Goal: Task Accomplishment & Management: Manage account settings

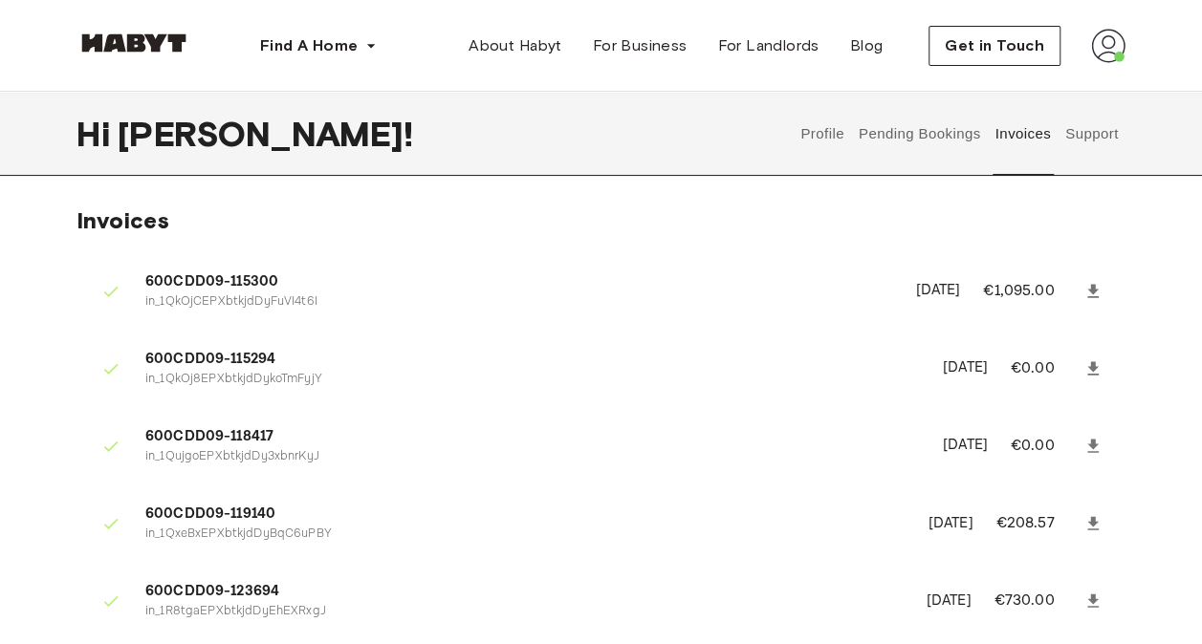
click at [819, 136] on button "Profile" at bounding box center [822, 134] width 49 height 84
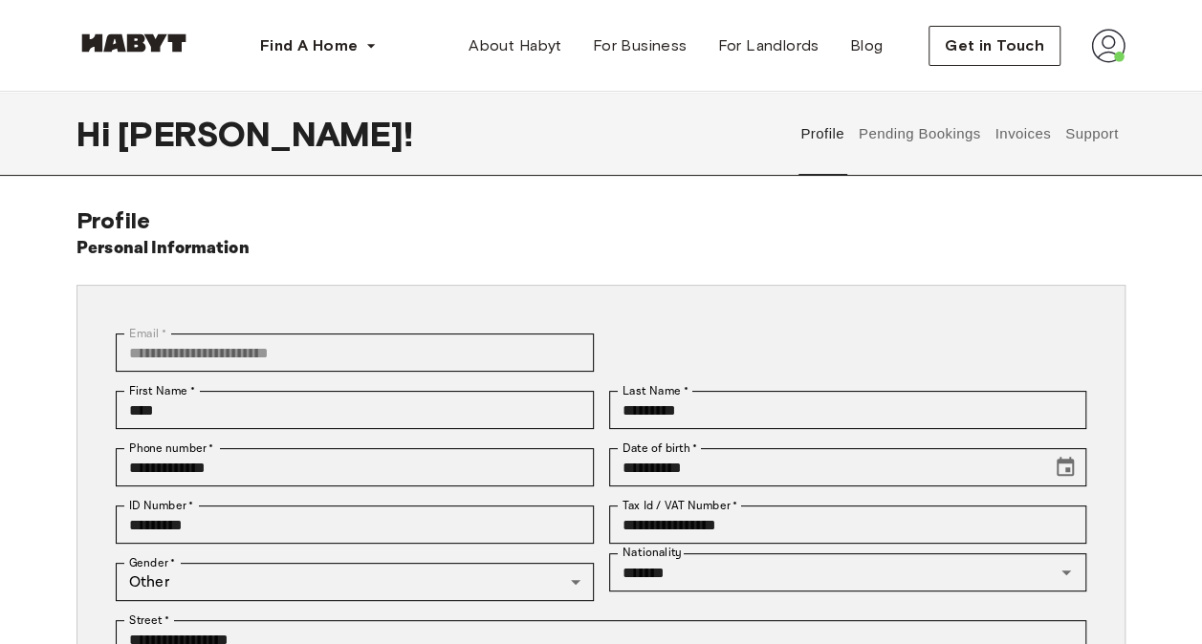
click at [922, 129] on button "Pending Bookings" at bounding box center [919, 134] width 127 height 84
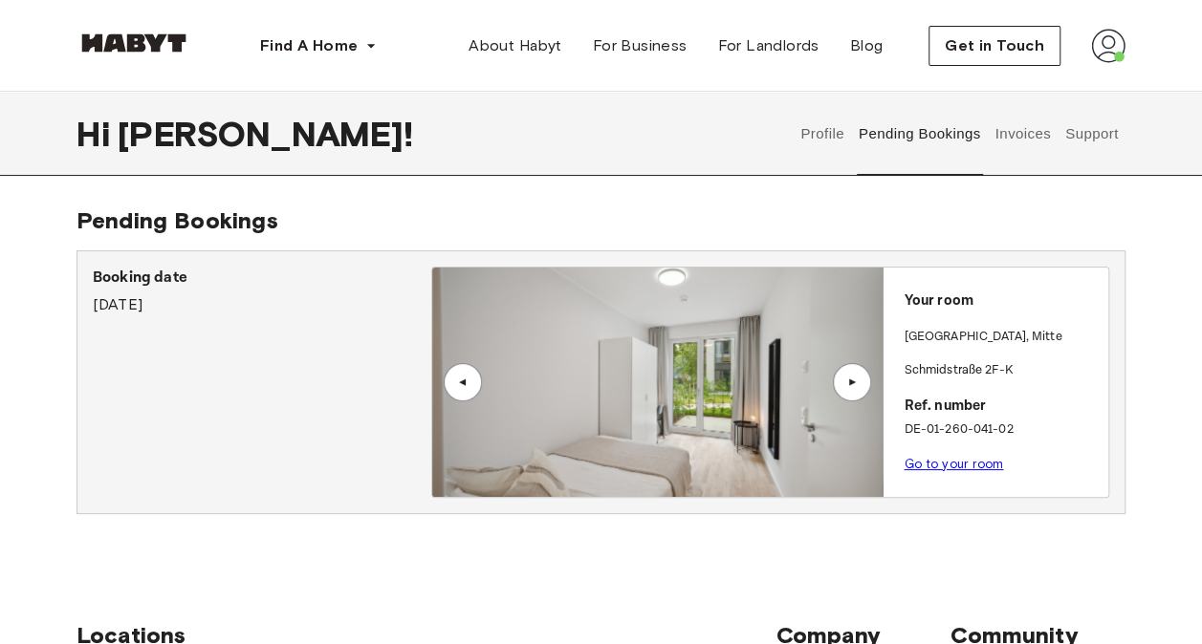
click at [949, 463] on link "Go to your room" at bounding box center [952, 464] width 99 height 14
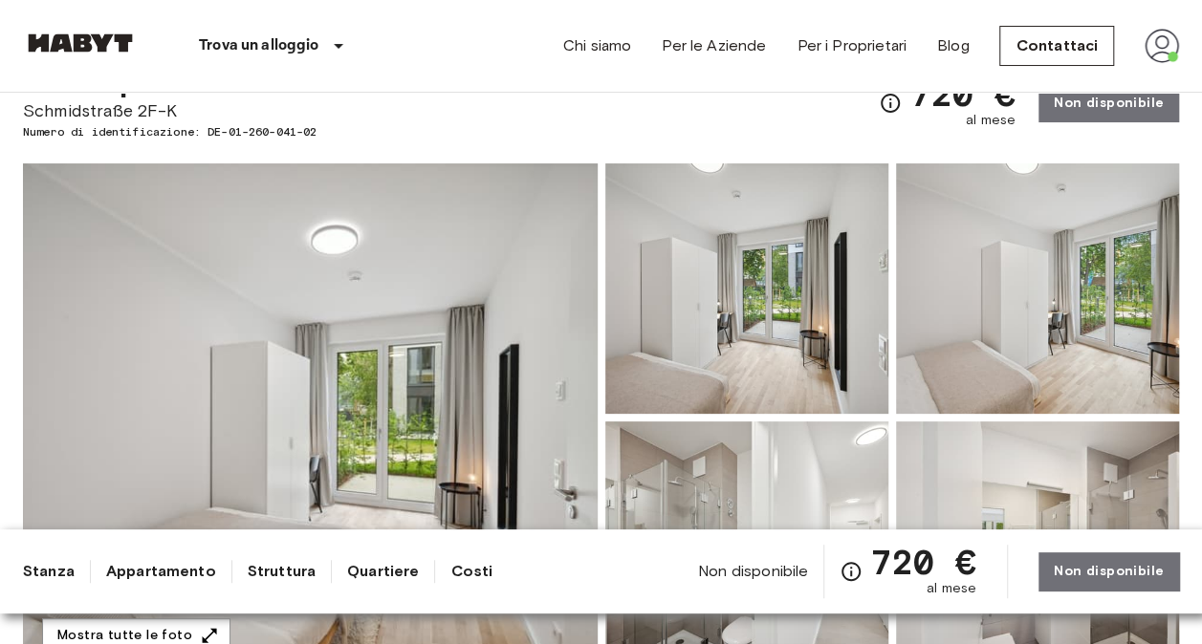
scroll to position [81, 0]
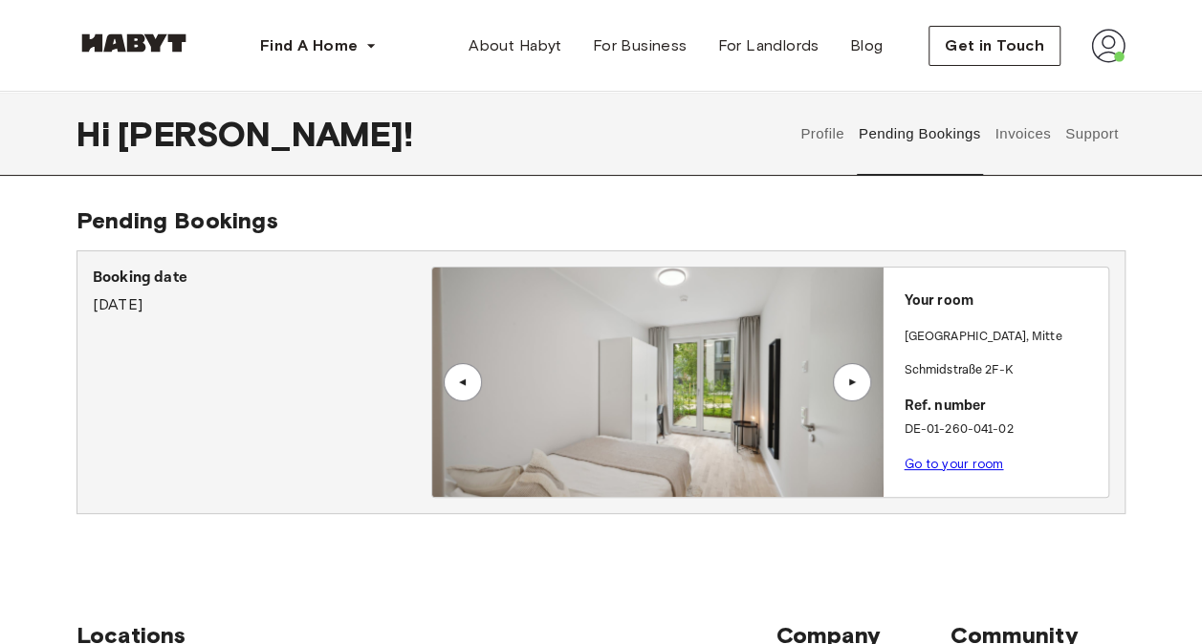
click at [807, 141] on button "Profile" at bounding box center [822, 134] width 49 height 84
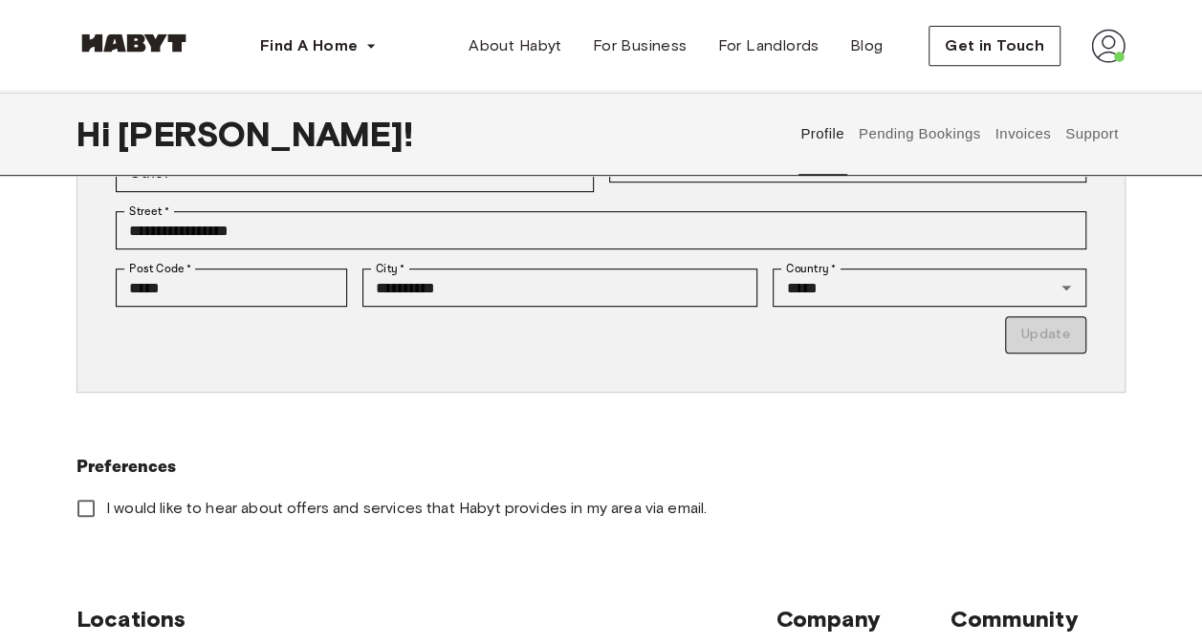
scroll to position [410, 0]
click at [932, 136] on button "Pending Bookings" at bounding box center [919, 134] width 127 height 84
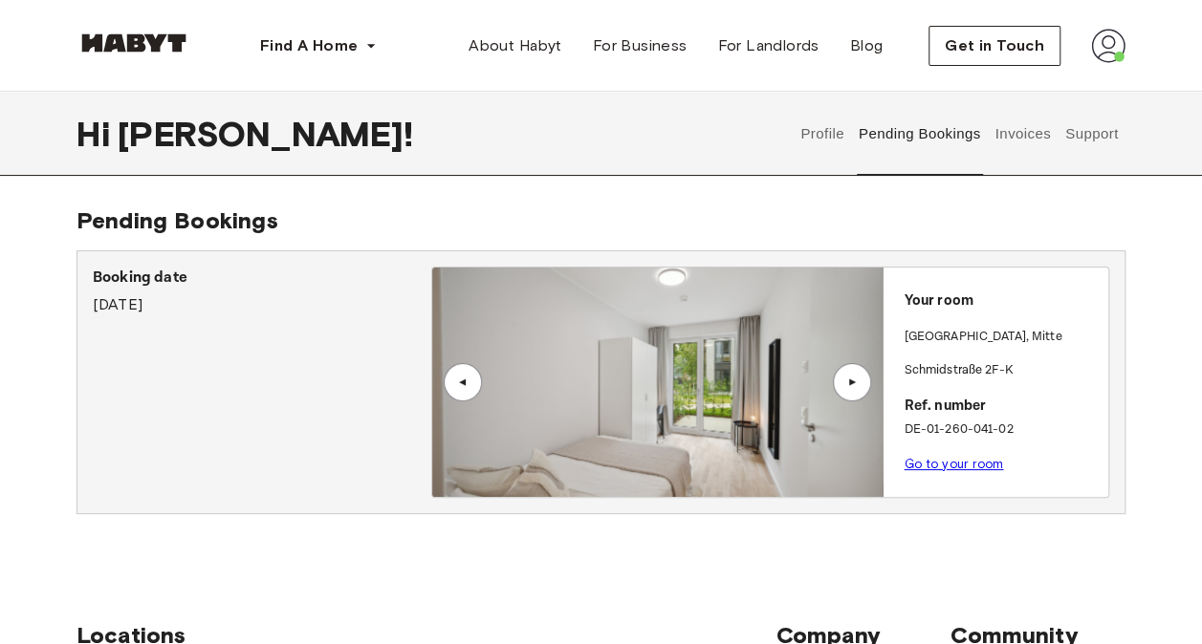
click at [1040, 123] on button "Invoices" at bounding box center [1022, 134] width 60 height 84
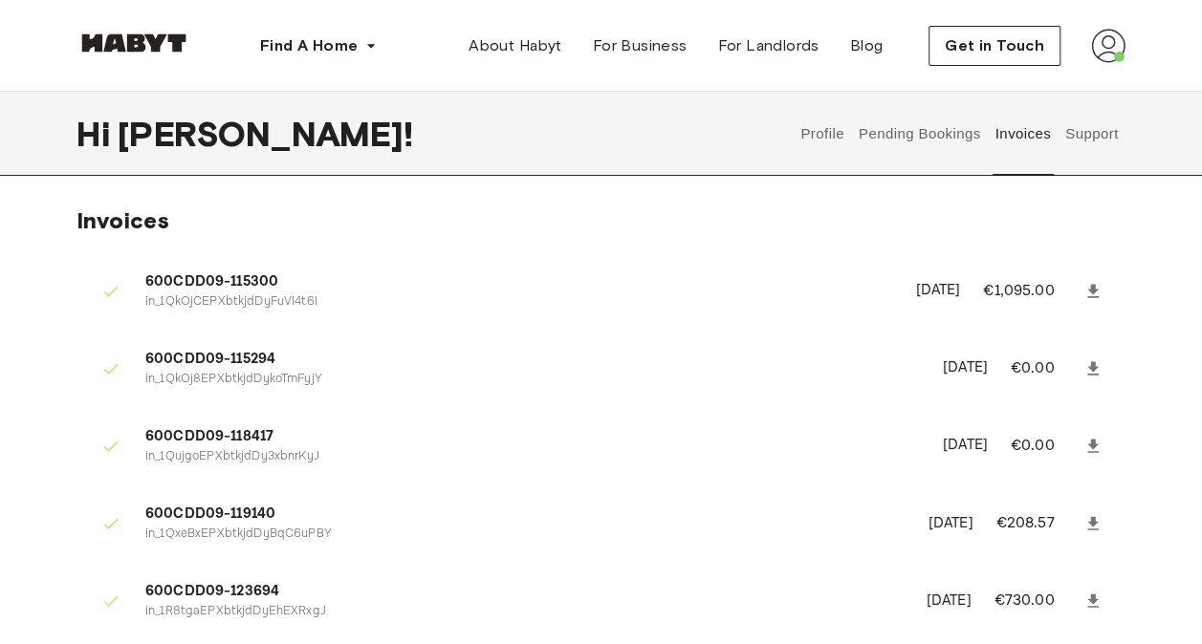
click at [1122, 150] on div "Profile Pending Bookings Invoices Support" at bounding box center [960, 134] width 332 height 84
click at [1086, 130] on button "Support" at bounding box center [1091, 134] width 58 height 84
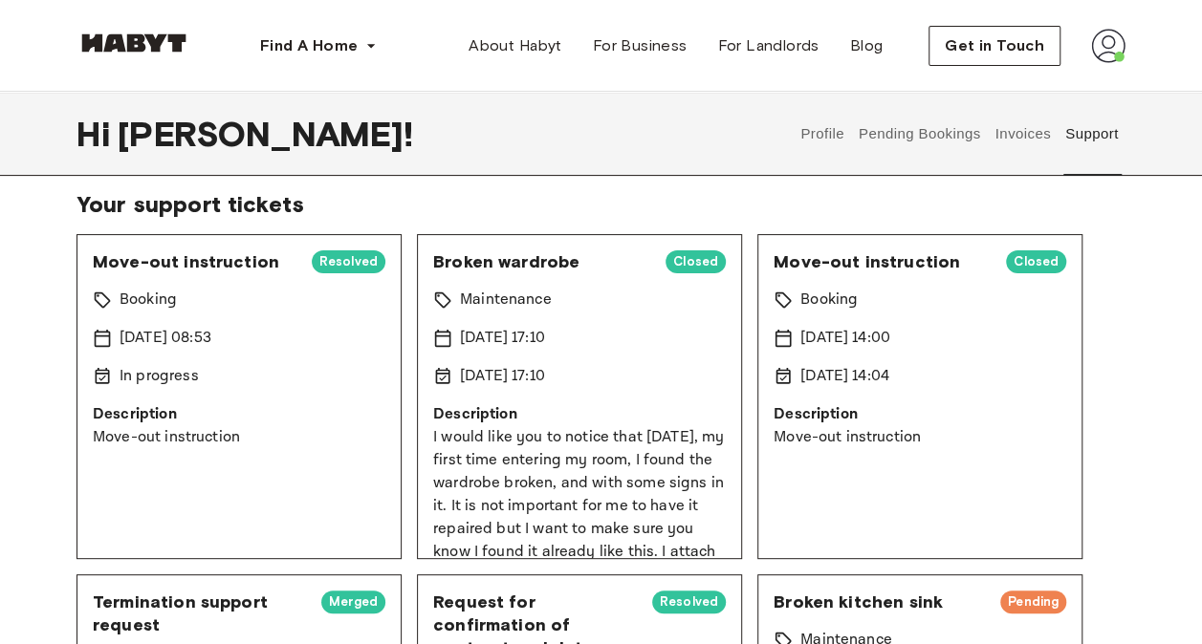
scroll to position [94, 0]
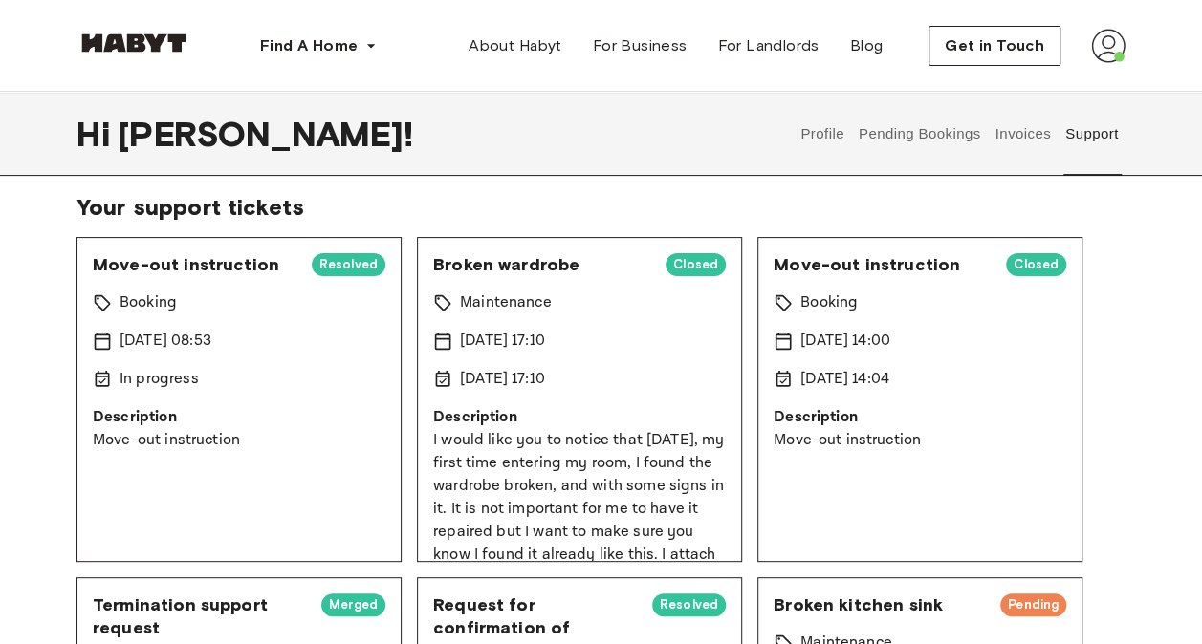
click at [183, 381] on p "In progress" at bounding box center [159, 379] width 79 height 23
click at [334, 270] on span "Resolved" at bounding box center [349, 264] width 74 height 19
click at [161, 315] on div "Move-out instruction Resolved Booking 14 Aug 2025 08:53 In progress Description…" at bounding box center [238, 399] width 325 height 325
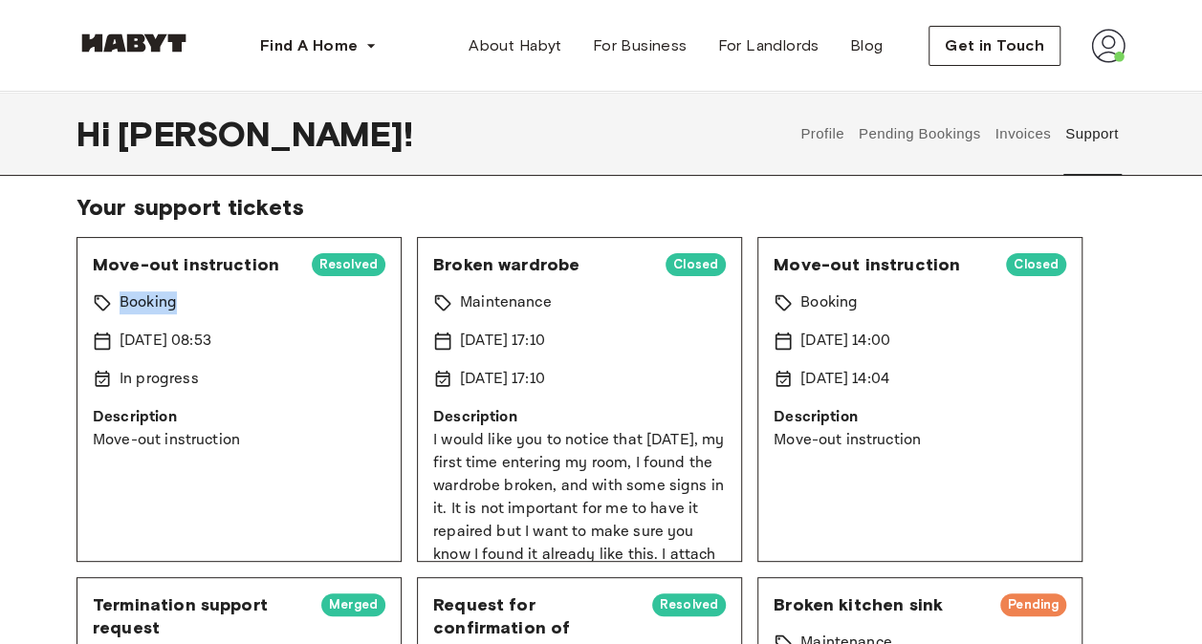
click at [161, 315] on div "Move-out instruction Resolved Booking 14 Aug 2025 08:53 In progress Description…" at bounding box center [238, 399] width 325 height 325
click at [211, 335] on p "14 Aug 2025 08:53" at bounding box center [166, 341] width 92 height 23
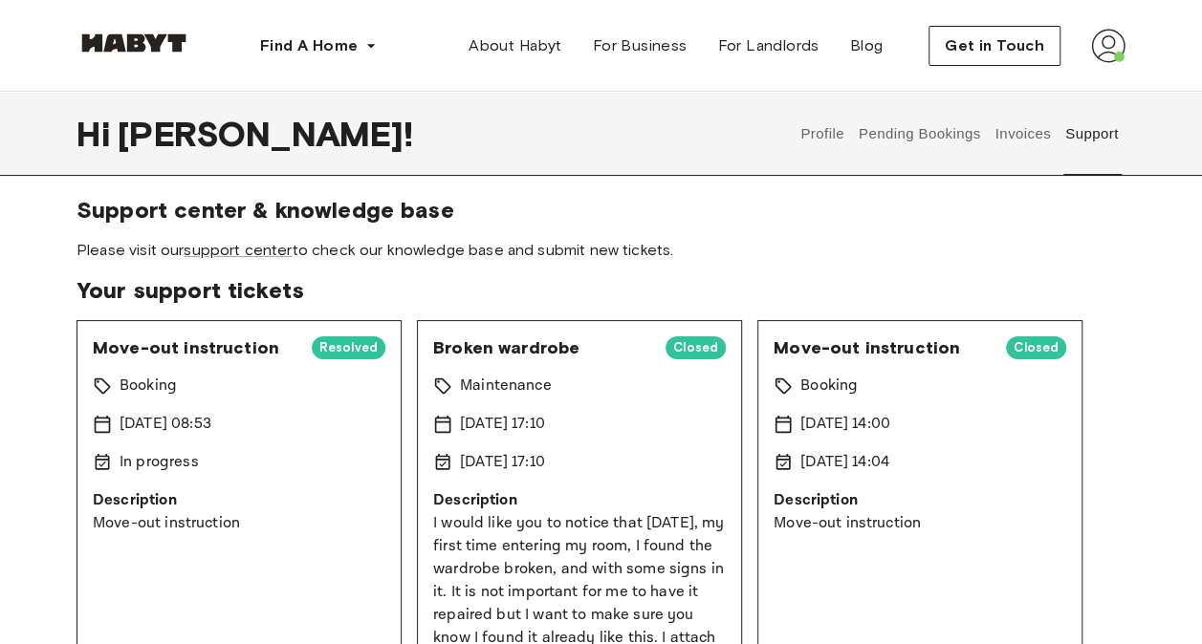
scroll to position [0, 0]
